Goal: Task Accomplishment & Management: Use online tool/utility

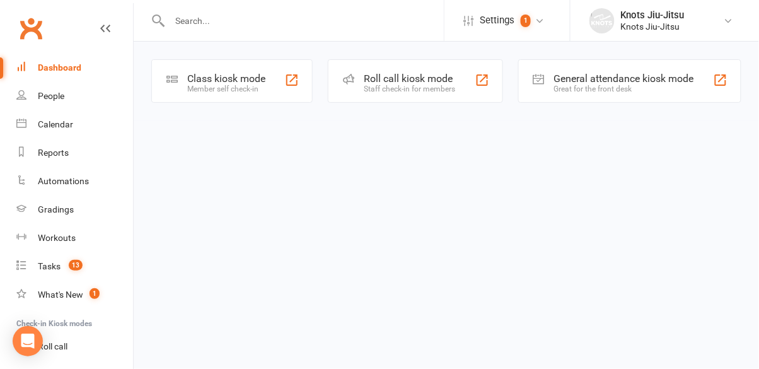
click at [238, 83] on div "Class kiosk mode" at bounding box center [226, 78] width 78 height 12
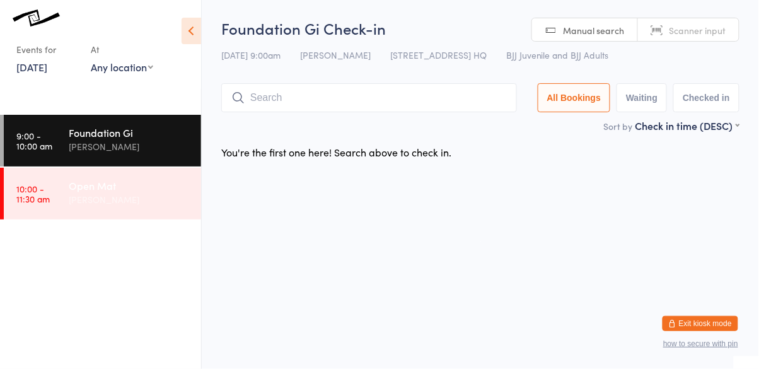
click at [80, 202] on div "[PERSON_NAME]" at bounding box center [130, 199] width 122 height 14
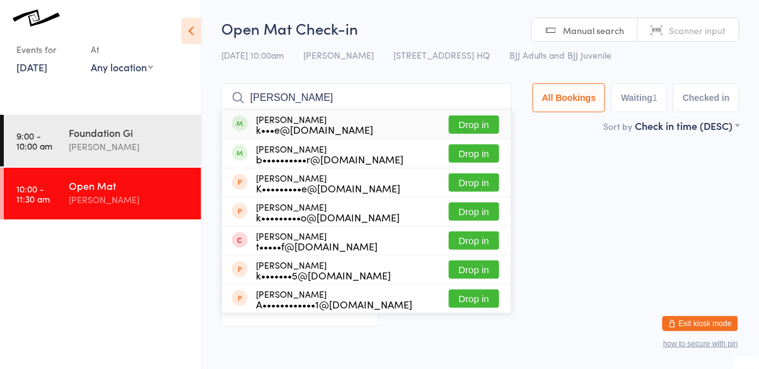
type input "[PERSON_NAME]"
click at [480, 122] on button "Drop in" at bounding box center [474, 124] width 50 height 18
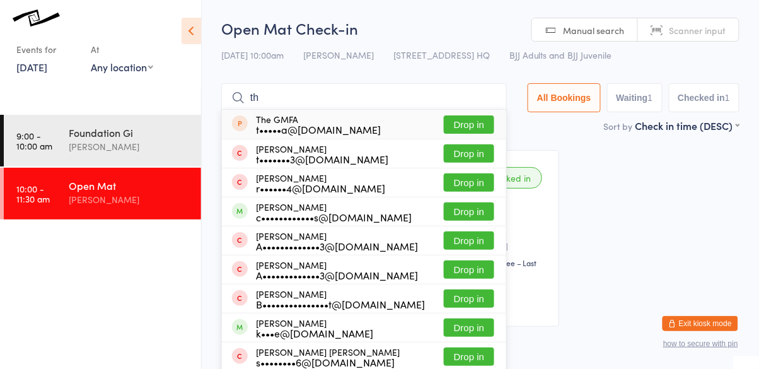
type input "t"
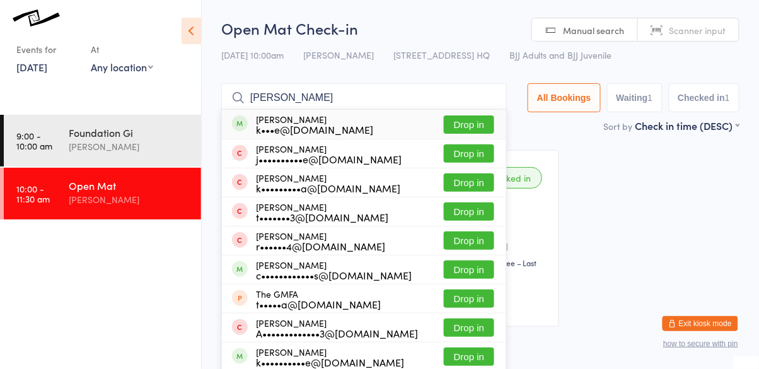
type input "[PERSON_NAME]"
click at [461, 117] on button "Drop in" at bounding box center [469, 124] width 50 height 18
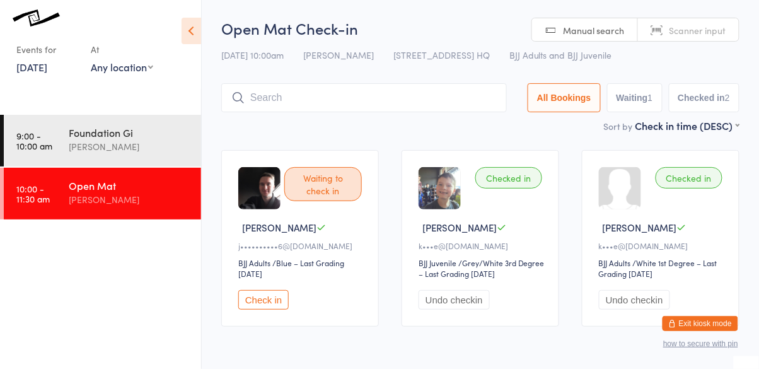
click at [123, 181] on div "Open Mat" at bounding box center [130, 185] width 122 height 14
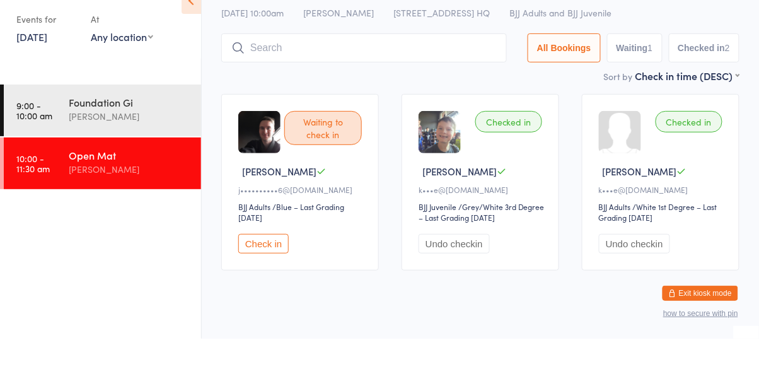
scroll to position [45, 0]
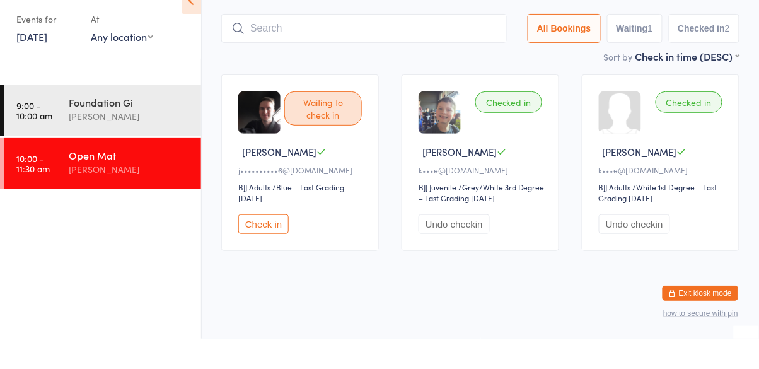
click at [382, 54] on input "search" at bounding box center [364, 58] width 286 height 29
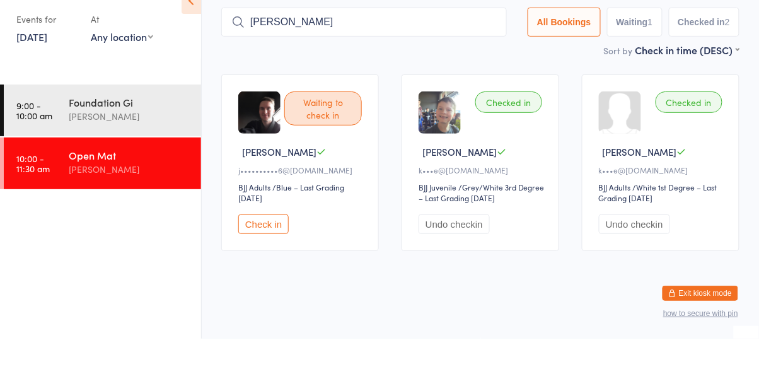
type input "kelvin"
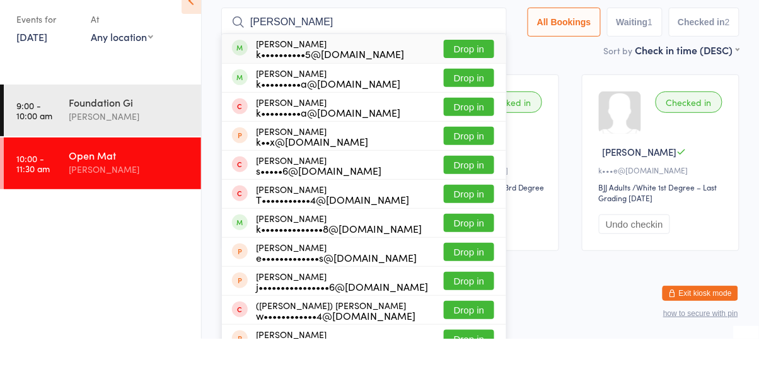
click at [469, 81] on button "Drop in" at bounding box center [469, 79] width 50 height 18
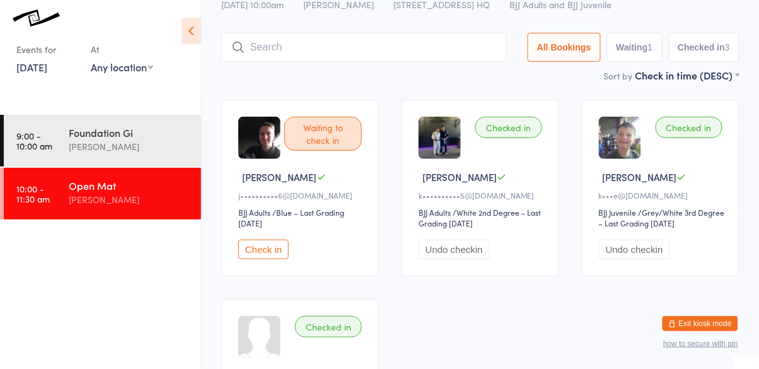
scroll to position [49, 0]
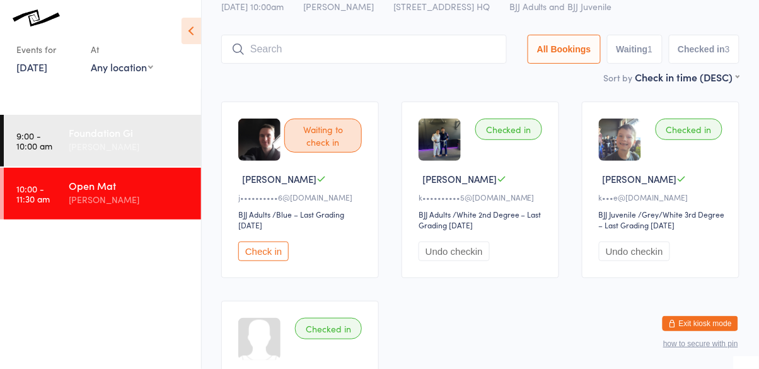
click at [69, 147] on div "Cassio Martins" at bounding box center [130, 146] width 122 height 14
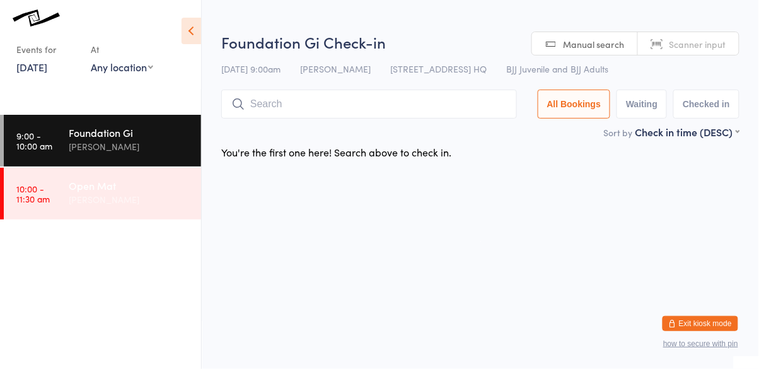
click at [81, 192] on div "Open Mat" at bounding box center [130, 185] width 122 height 14
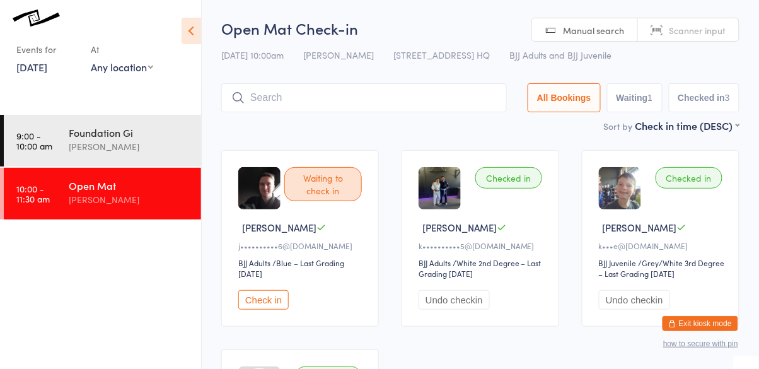
click at [284, 93] on input "search" at bounding box center [364, 97] width 286 height 29
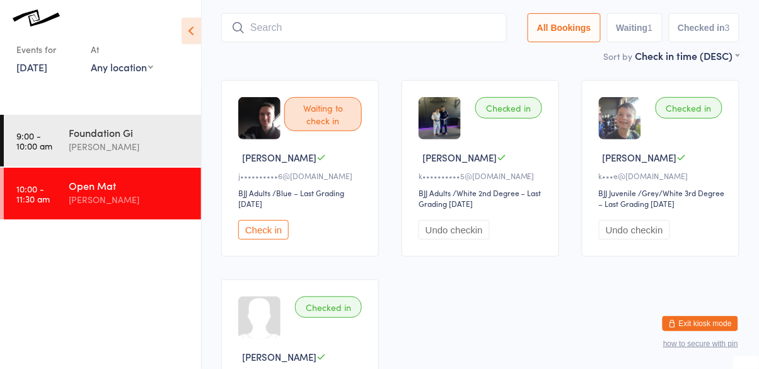
scroll to position [84, 0]
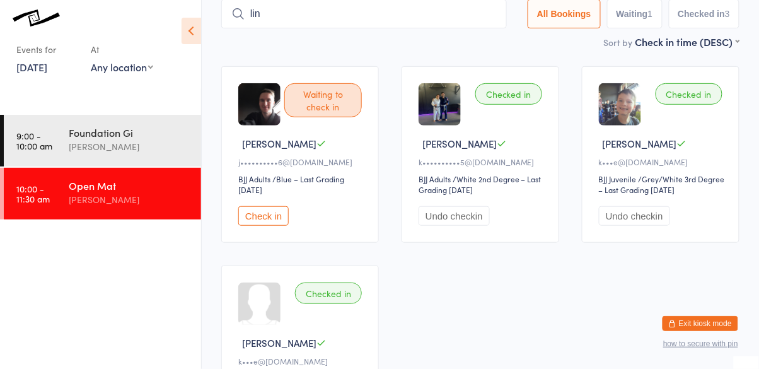
type input "lincoln"
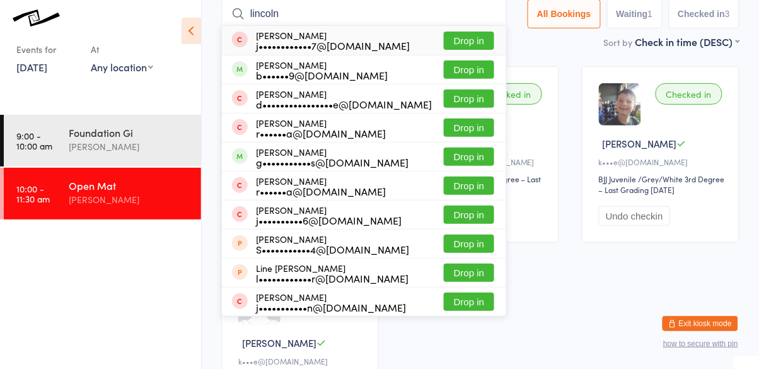
click at [463, 67] on button "Drop in" at bounding box center [469, 70] width 50 height 18
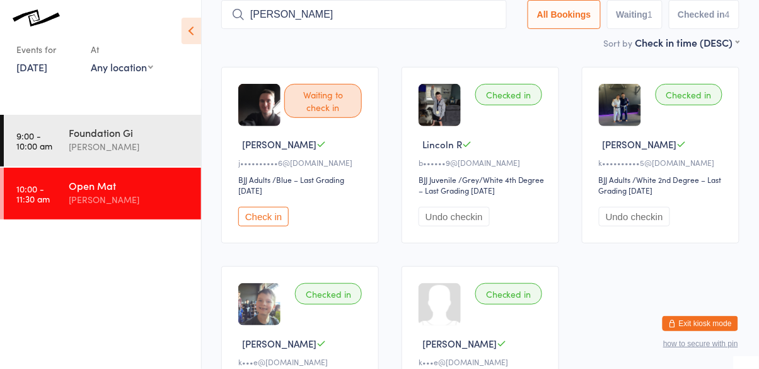
type input "maddex"
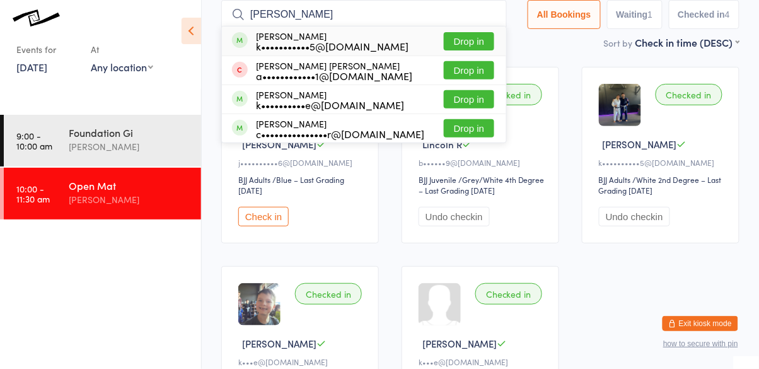
click at [478, 37] on button "Drop in" at bounding box center [469, 41] width 50 height 18
